Goal: Find specific page/section: Find specific page/section

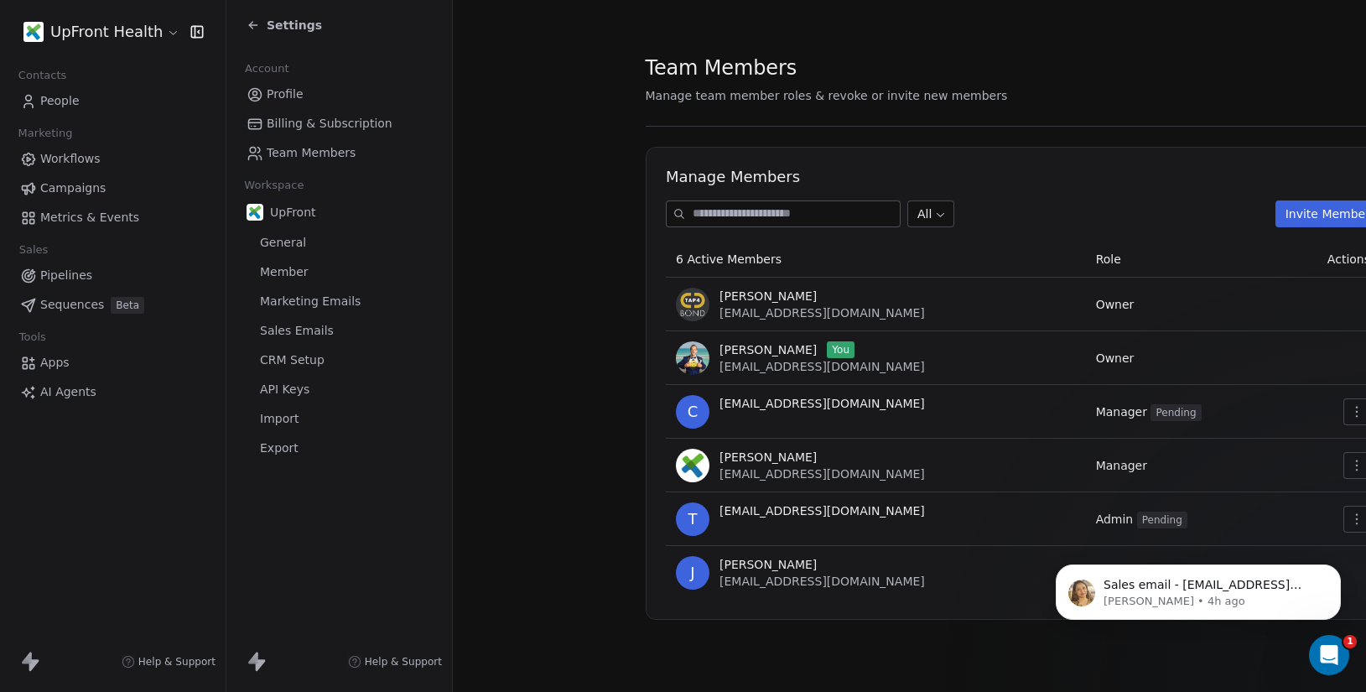
click at [83, 29] on html "UpFront Health Contacts People Marketing Workflows Campaigns Metrics & Events S…" at bounding box center [683, 346] width 1366 height 692
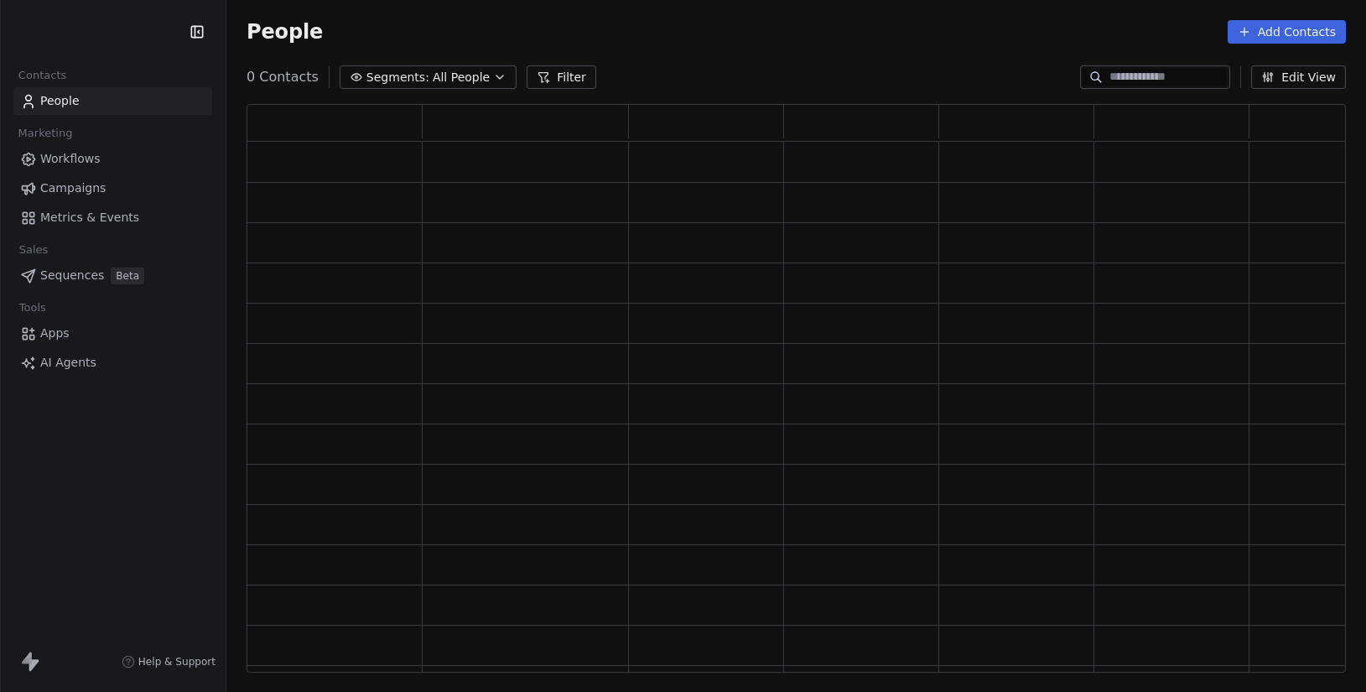
scroll to position [568, 1099]
